Goal: Transaction & Acquisition: Subscribe to service/newsletter

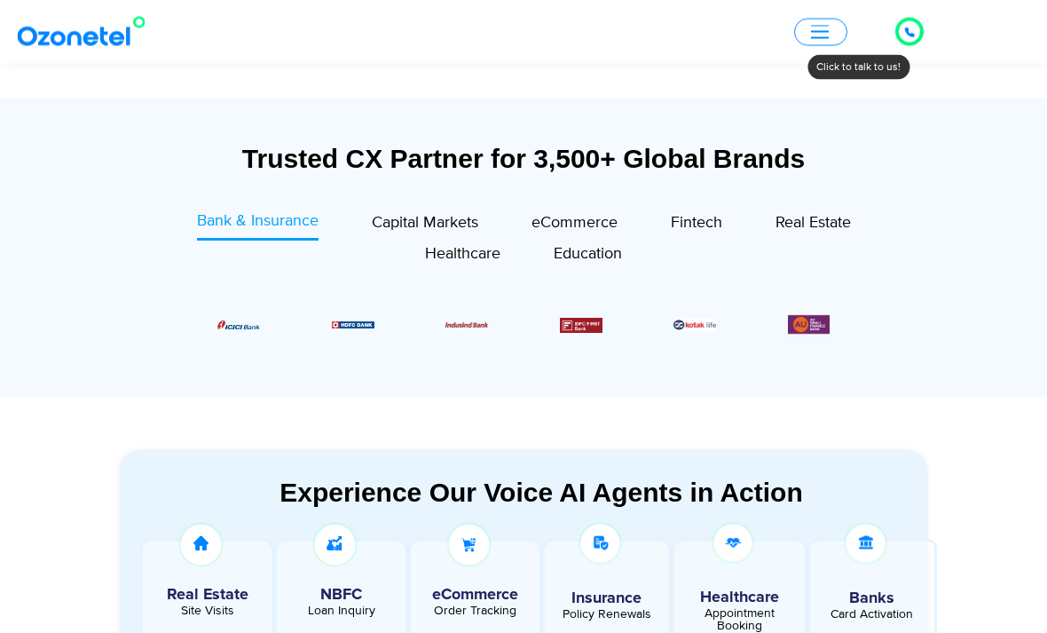
scroll to position [608, 0]
click at [430, 224] on span "Capital Markets" at bounding box center [425, 223] width 107 height 20
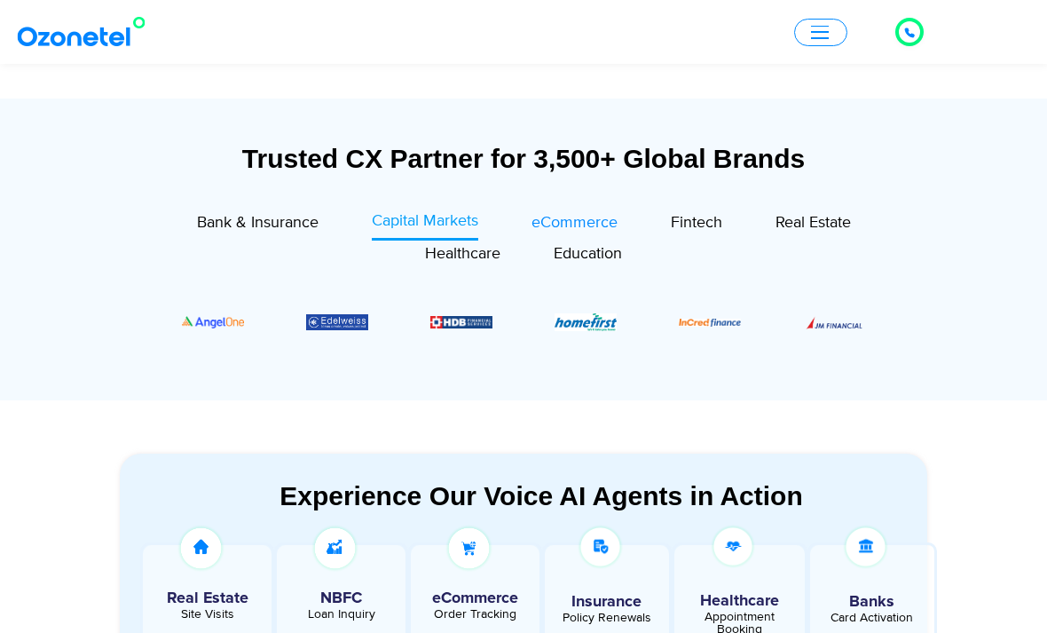
click at [576, 228] on span "eCommerce" at bounding box center [575, 223] width 86 height 20
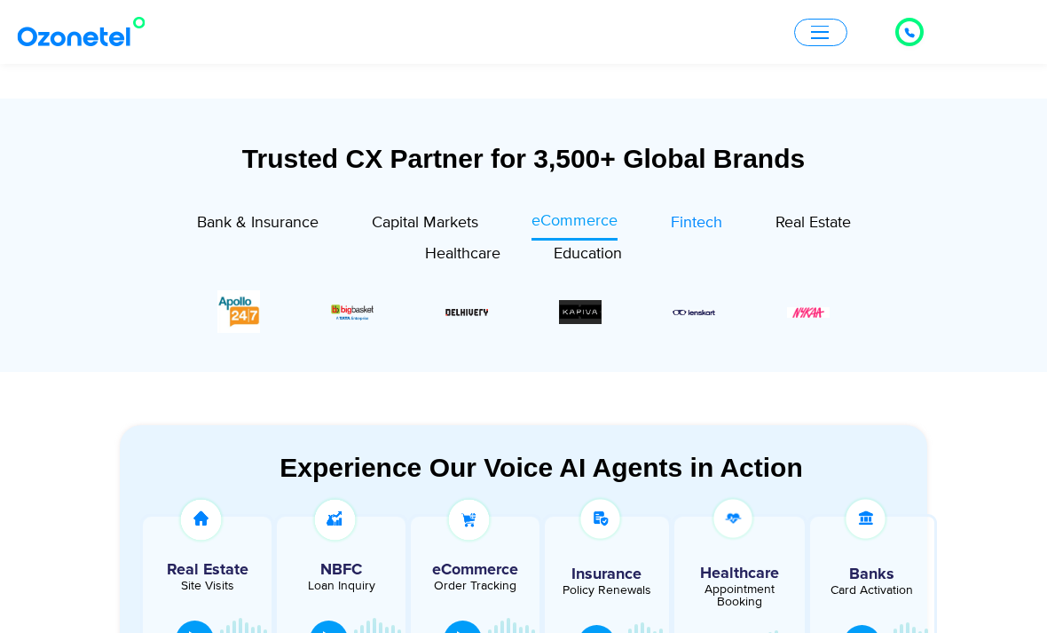
click at [689, 218] on span "Fintech" at bounding box center [696, 223] width 51 height 20
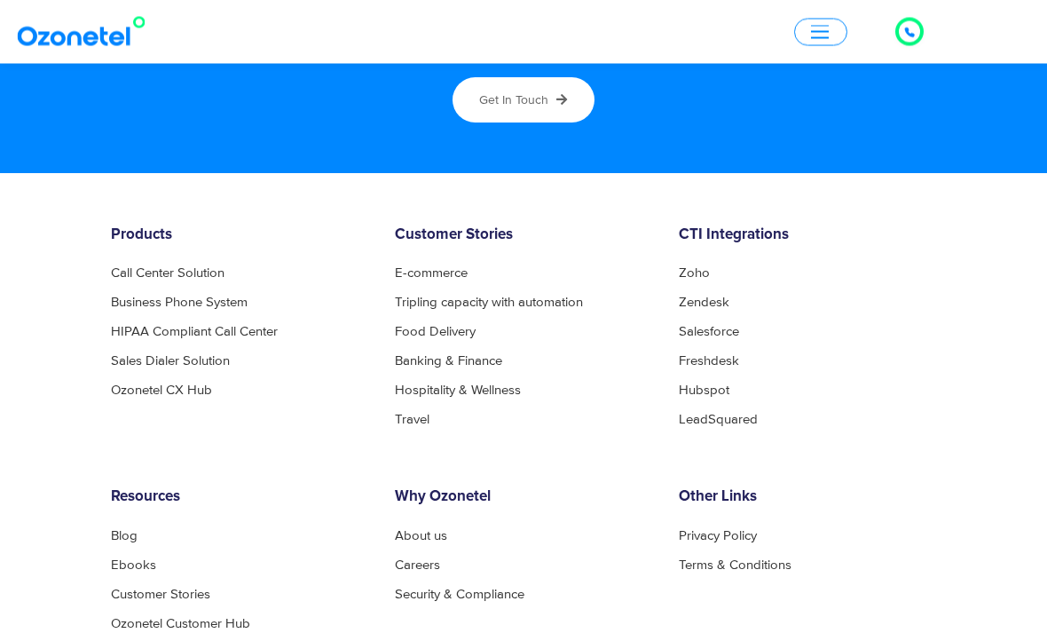
scroll to position [9928, 0]
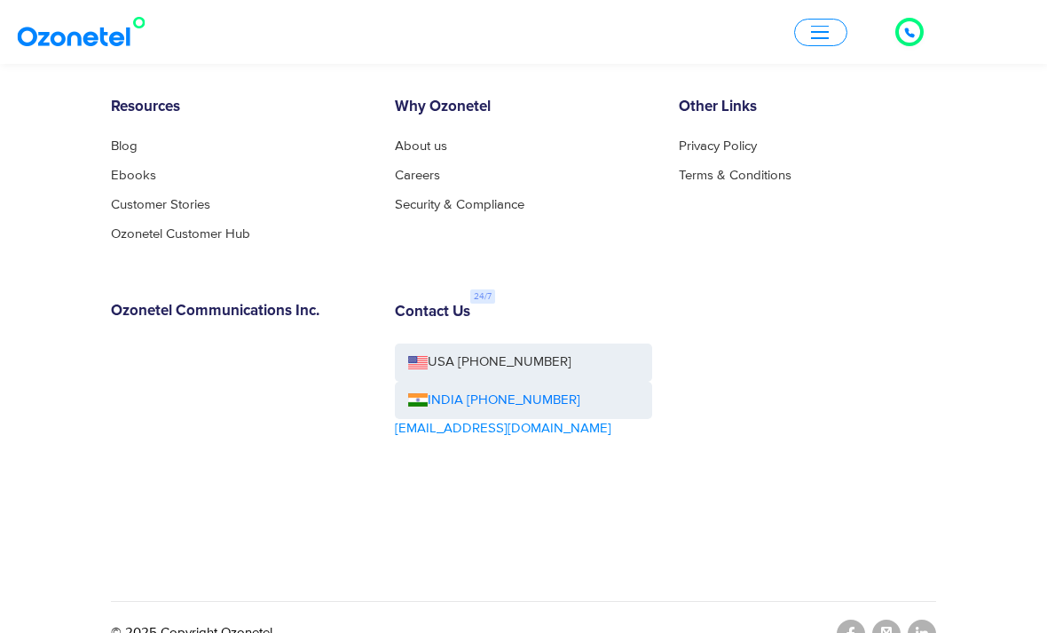
click at [828, 32] on span "button" at bounding box center [820, 32] width 18 height 2
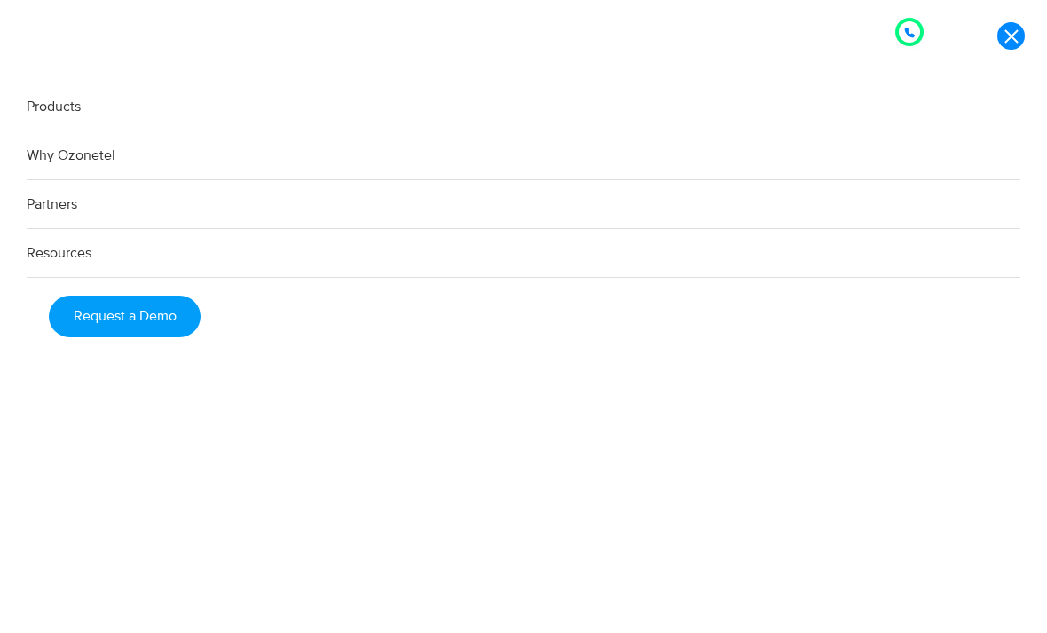
click at [55, 115] on link "Products" at bounding box center [524, 107] width 994 height 49
click at [60, 113] on link "Products" at bounding box center [524, 107] width 994 height 49
click at [45, 209] on link "Partners" at bounding box center [524, 204] width 994 height 49
click at [42, 113] on link "Products" at bounding box center [524, 107] width 994 height 49
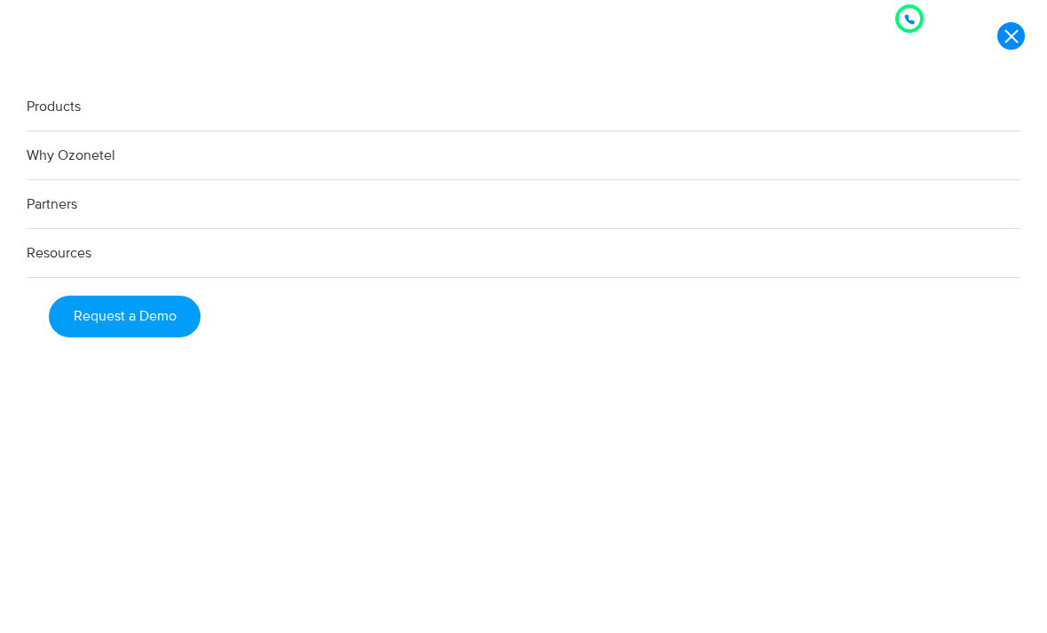
click at [72, 113] on link "Products" at bounding box center [524, 107] width 994 height 49
click at [60, 209] on link "Partners" at bounding box center [524, 204] width 994 height 49
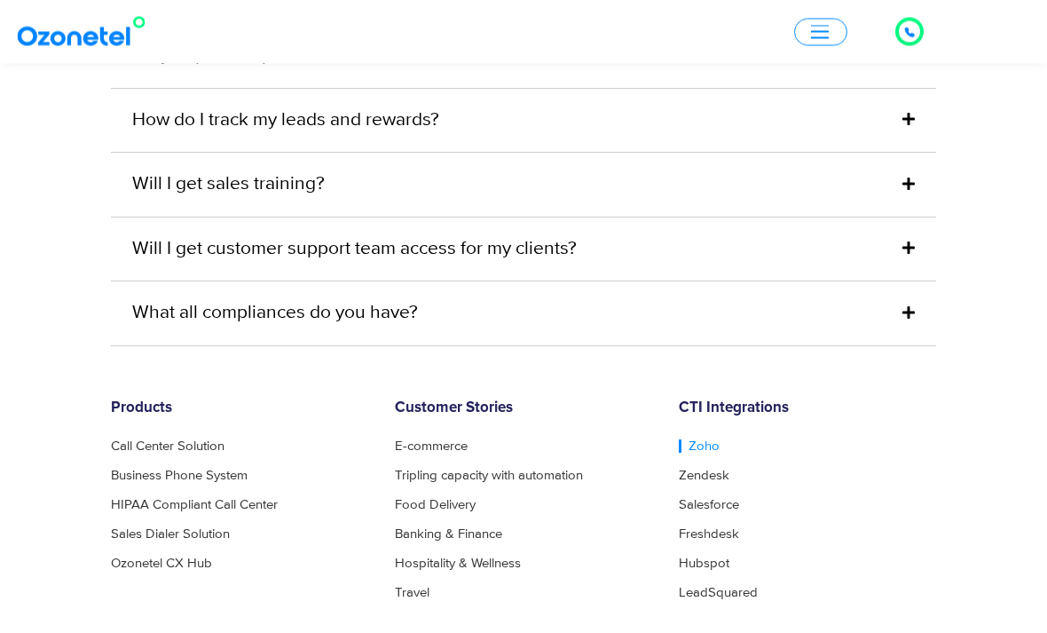
scroll to position [5360, 0]
click at [699, 439] on link "Zoho" at bounding box center [699, 445] width 41 height 13
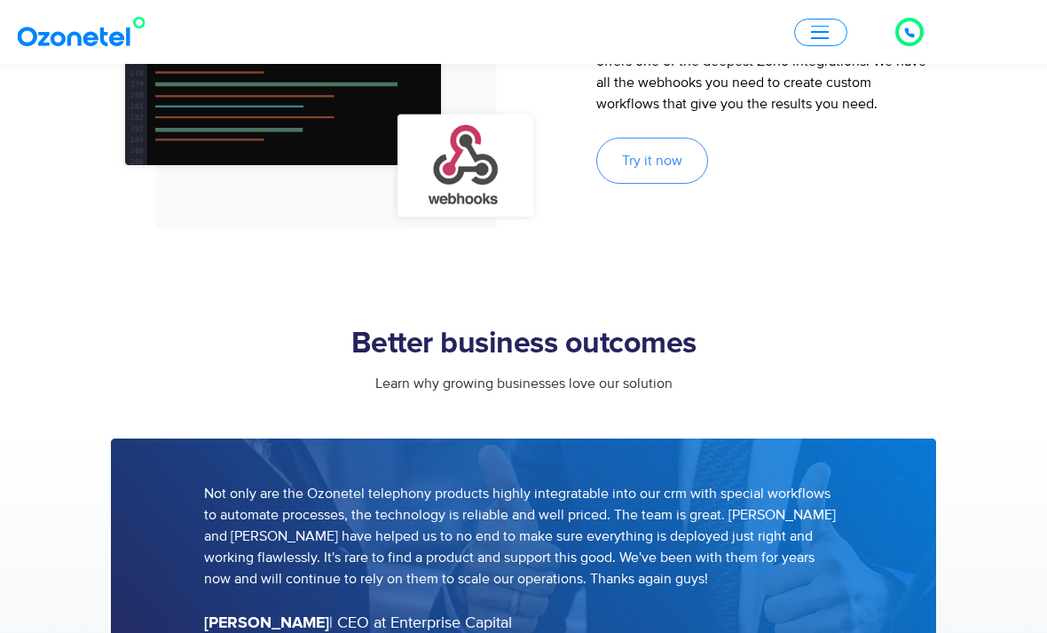
scroll to position [1912, 0]
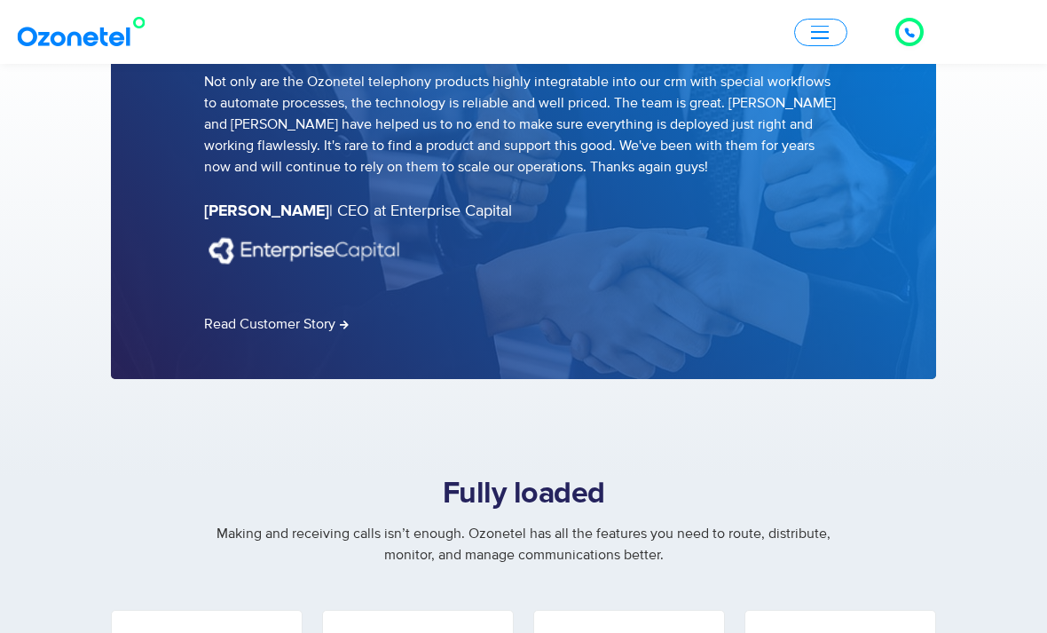
click at [418, 463] on section "Not only are the Ozonetel telephony products highly integratable into our crm w…" at bounding box center [523, 252] width 1047 height 450
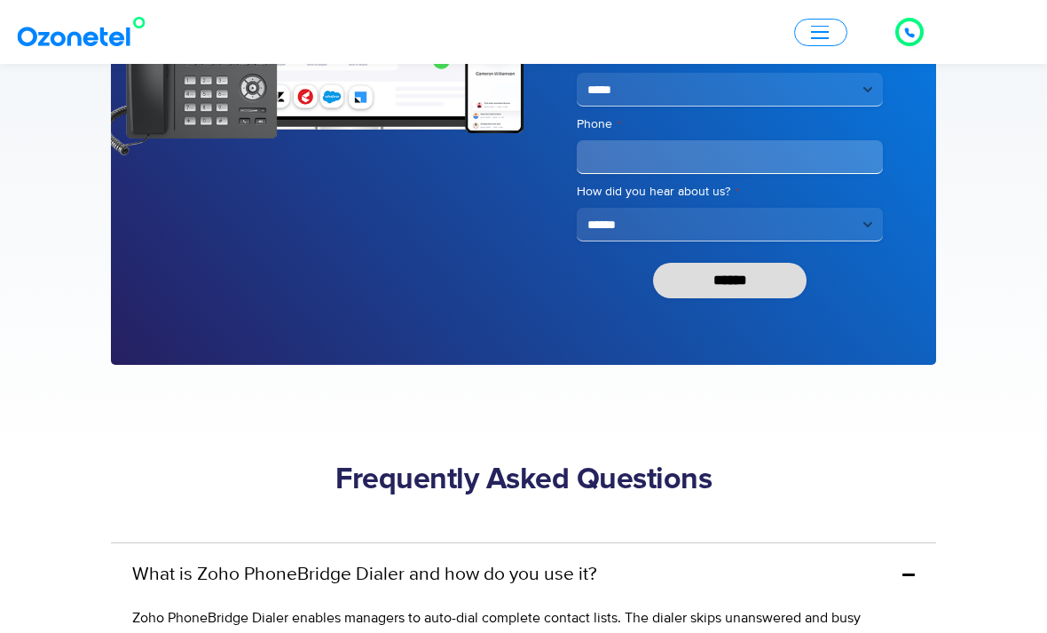
scroll to position [3621, 0]
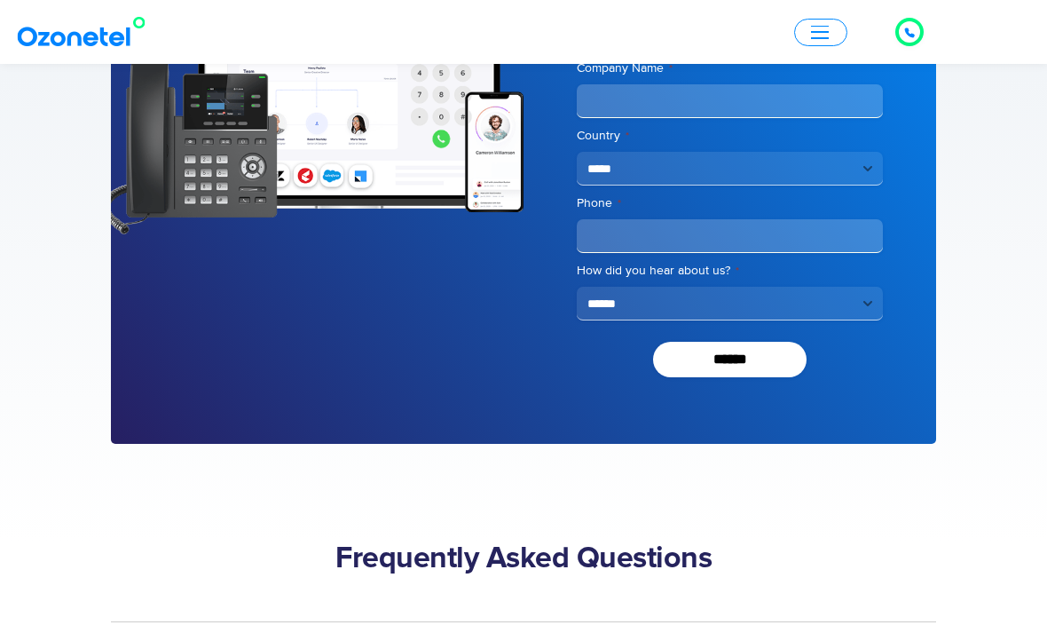
click at [910, 27] on div at bounding box center [909, 31] width 11 height 21
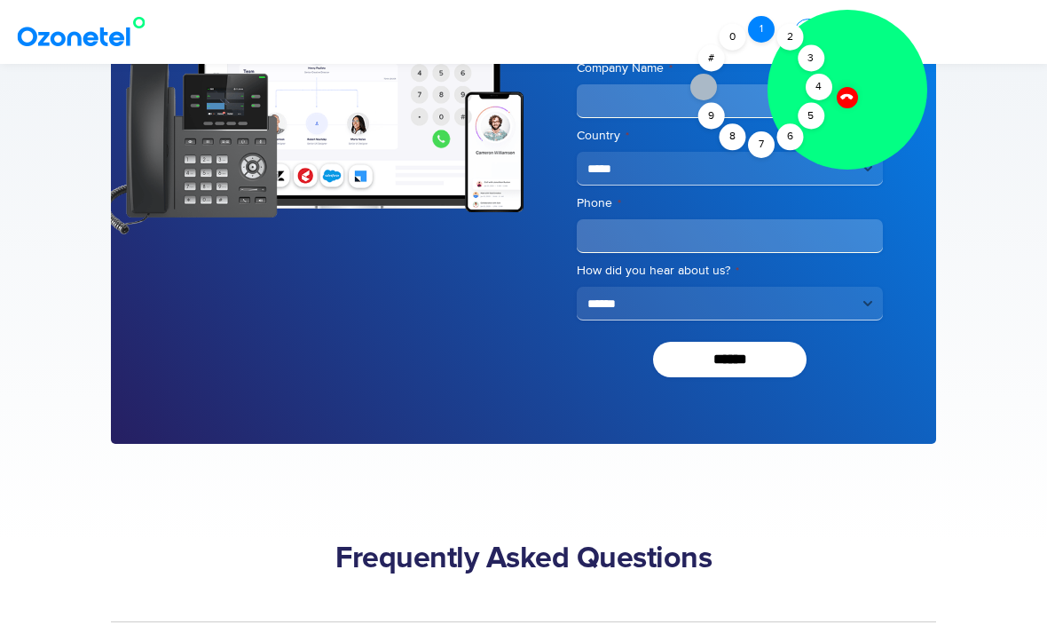
click at [755, 28] on div "1" at bounding box center [761, 29] width 27 height 27
click at [849, 97] on icon at bounding box center [846, 97] width 12 height 12
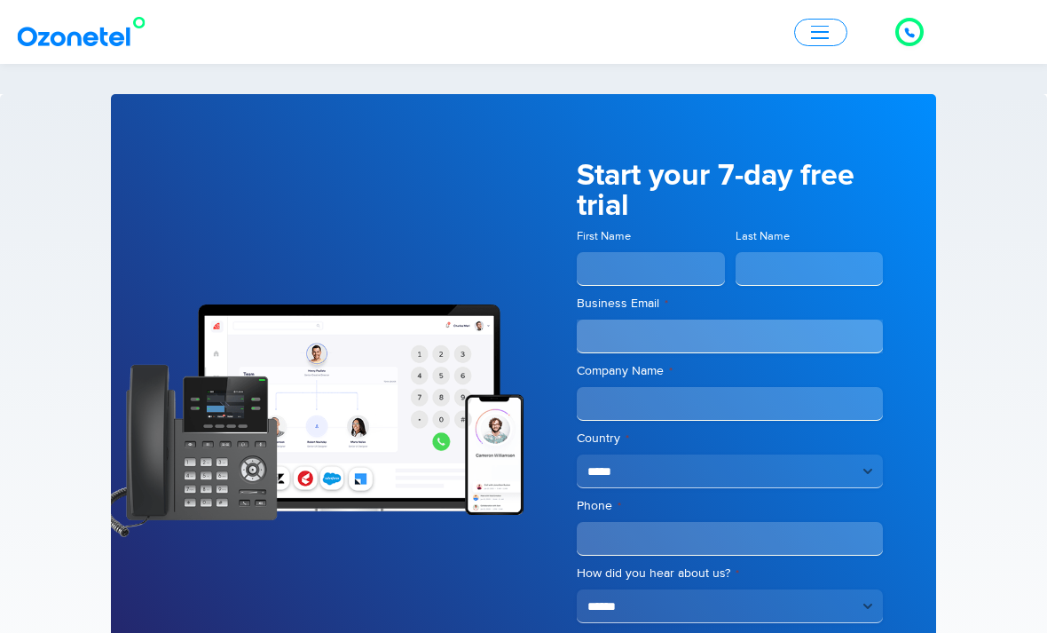
scroll to position [3307, 0]
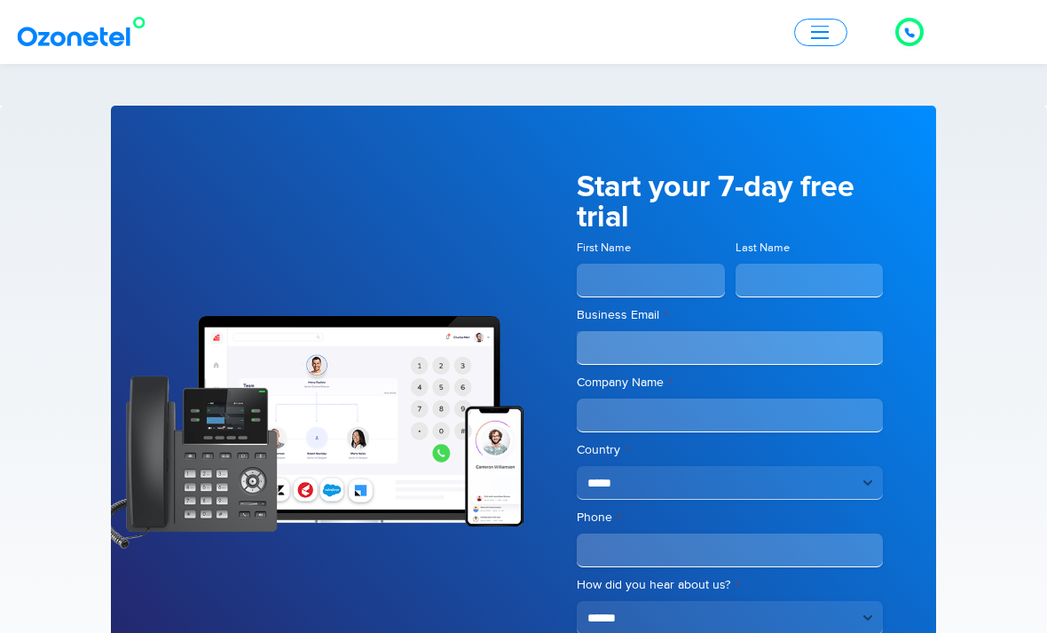
click at [906, 26] on div at bounding box center [909, 31] width 11 height 21
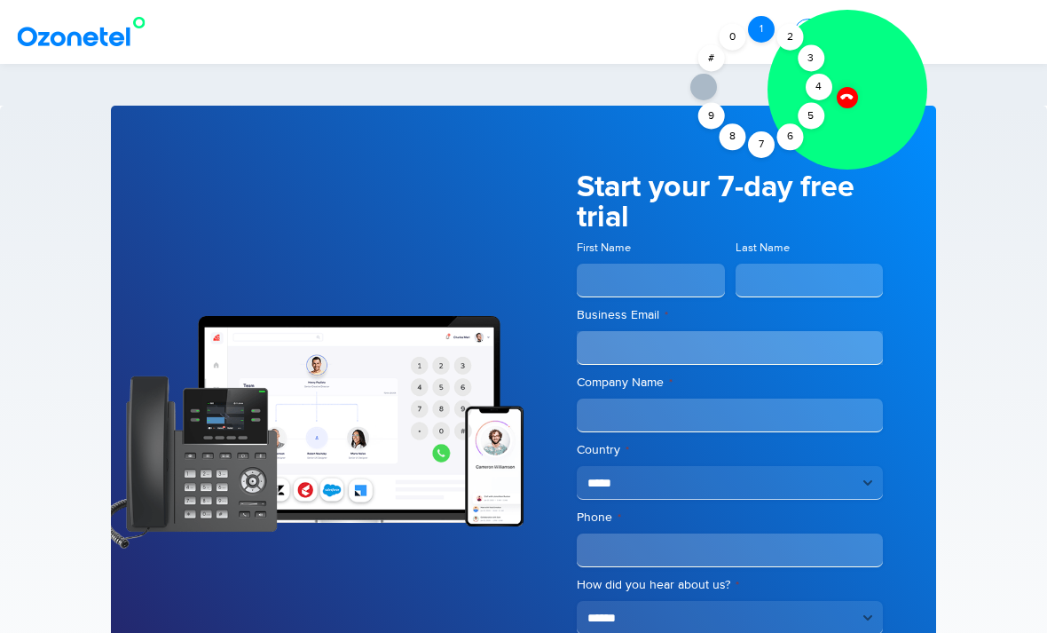
click at [762, 19] on div "1" at bounding box center [761, 29] width 27 height 27
click at [850, 97] on icon at bounding box center [846, 97] width 12 height 12
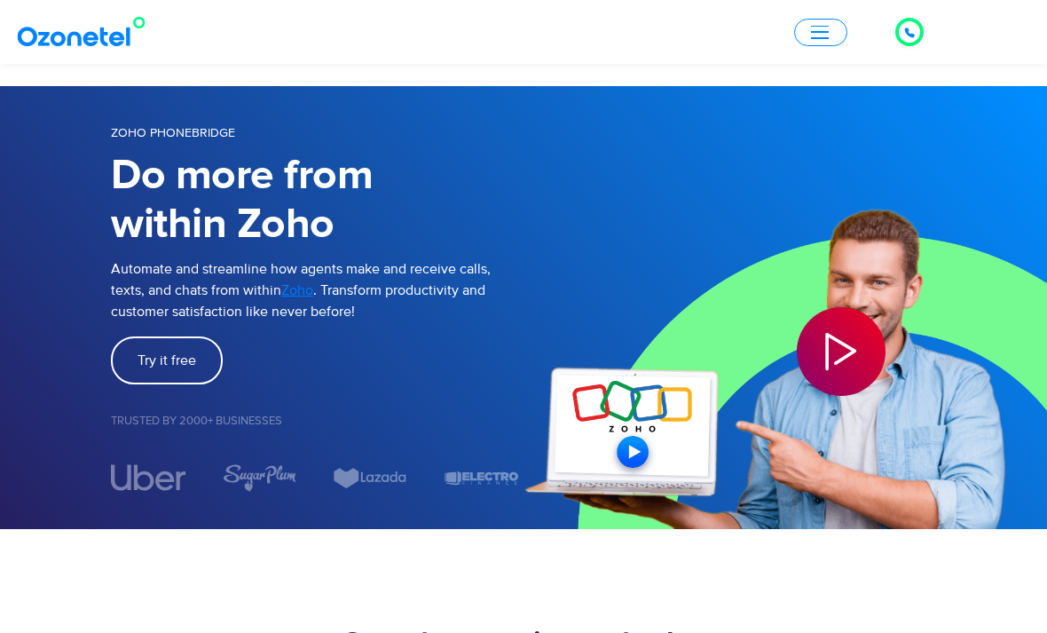
scroll to position [0, 0]
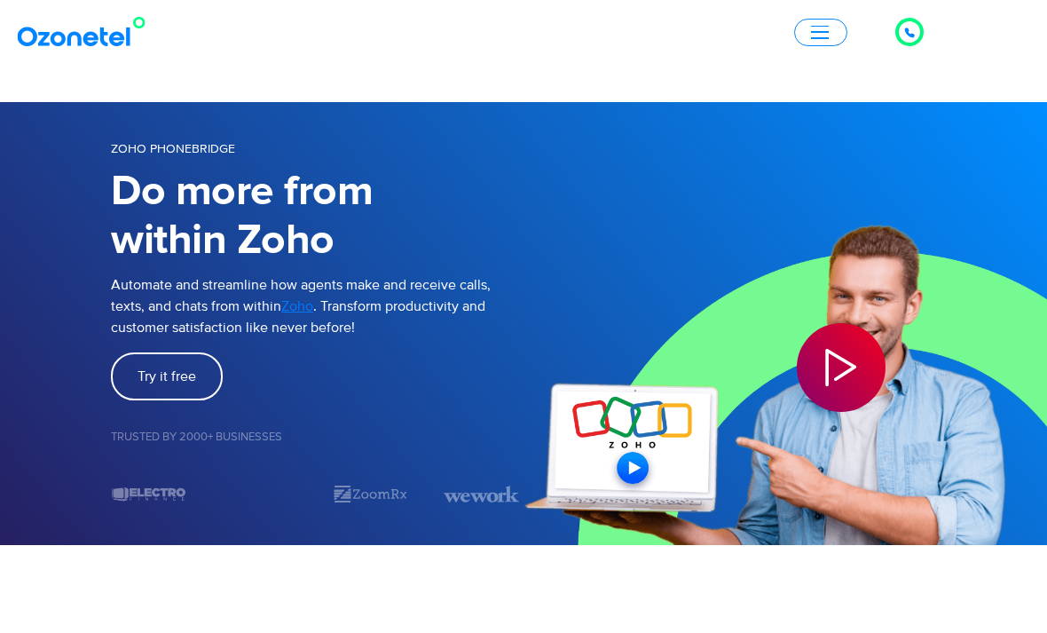
click at [838, 31] on button "button" at bounding box center [820, 33] width 53 height 28
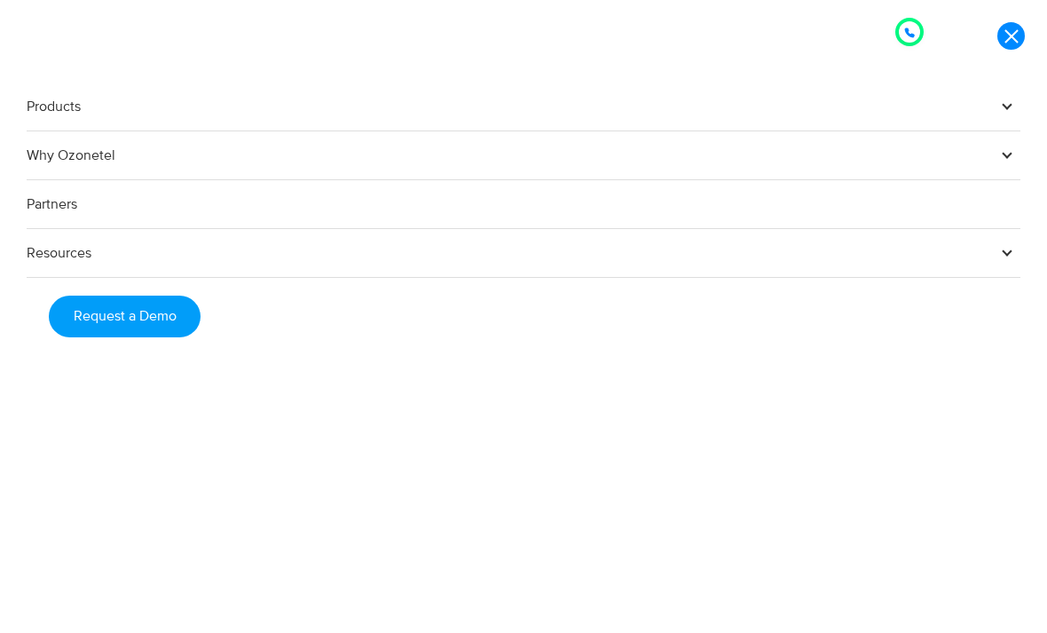
click at [838, 31] on div "Products AI & CX Voice AI Agents Agent Assist Voice of Customer Quality Audits …" at bounding box center [523, 316] width 1047 height 633
click at [155, 324] on link "Request a Demo" at bounding box center [125, 317] width 152 height 42
click at [170, 337] on link "Request a Demo" at bounding box center [125, 317] width 152 height 42
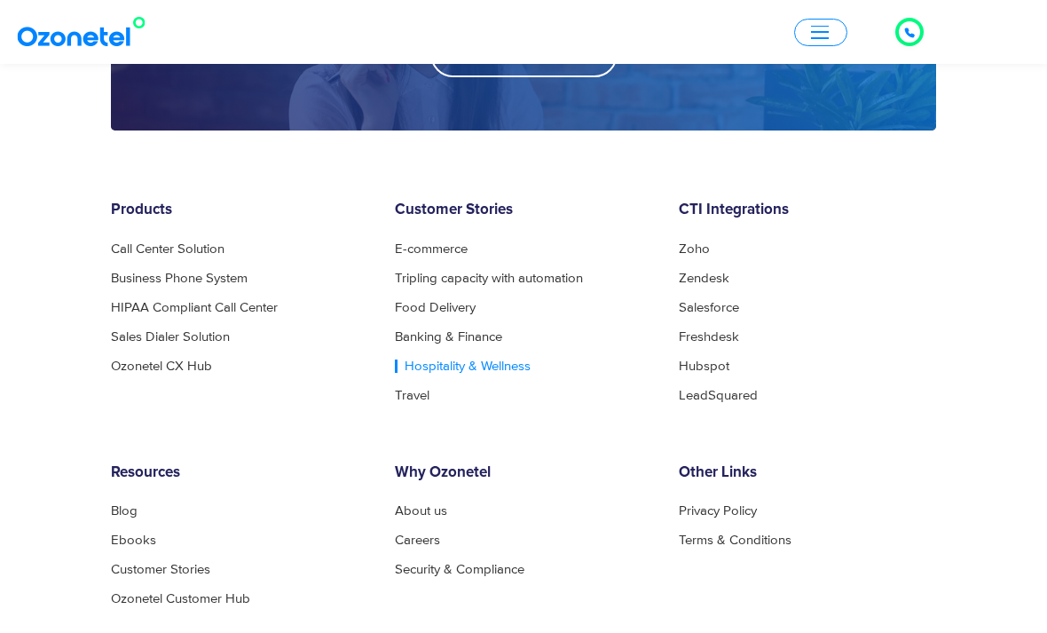
scroll to position [2769, 0]
